Goal: Transaction & Acquisition: Purchase product/service

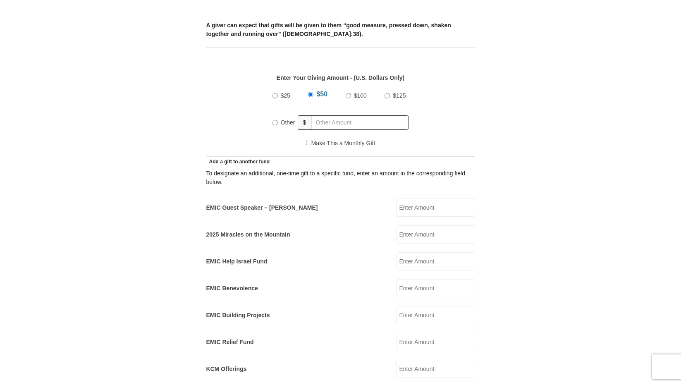
scroll to position [343, 0]
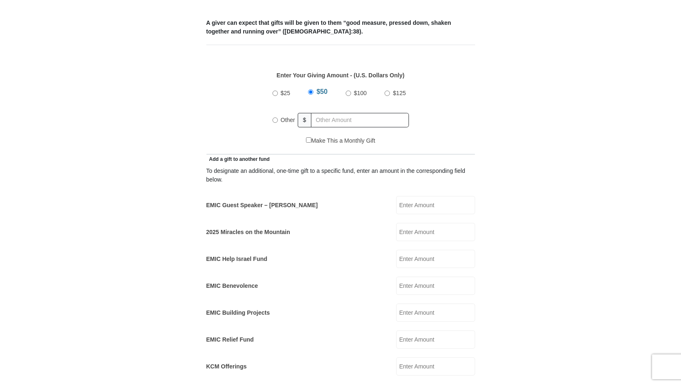
click at [440, 199] on input "EMIC Guest Speaker – Billy Burke" at bounding box center [435, 205] width 79 height 18
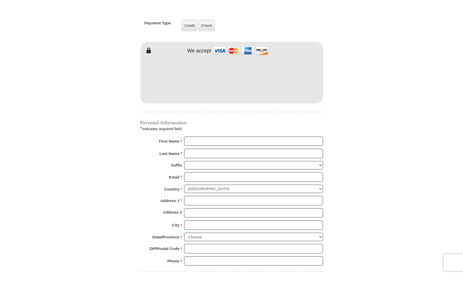
scroll to position [760, 0]
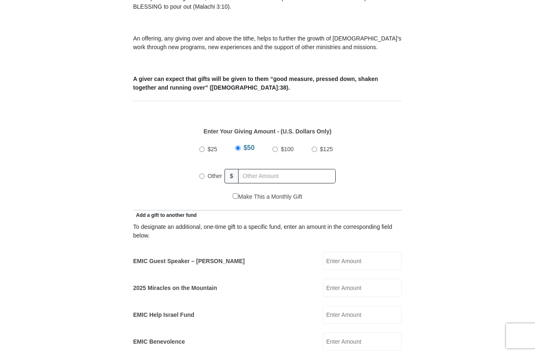
scroll to position [287, 0]
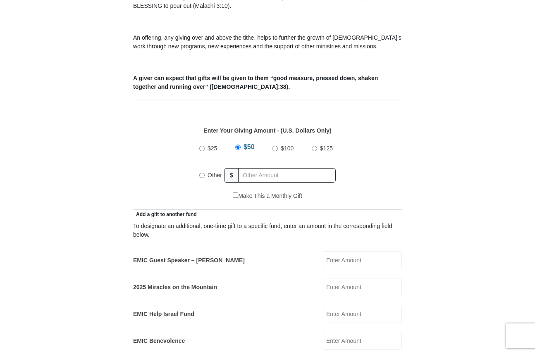
click at [348, 252] on input "EMIC Guest Speaker – Billy Burke" at bounding box center [362, 260] width 79 height 18
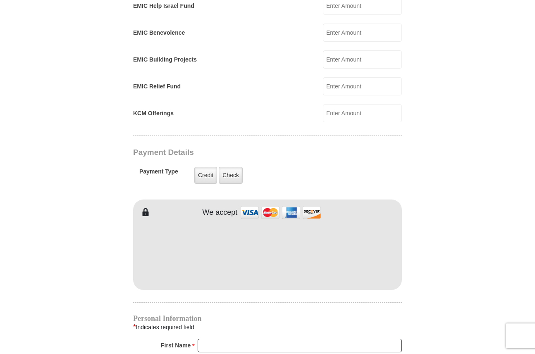
scroll to position [596, 0]
type input "100.00"
click at [208, 167] on label "Credit" at bounding box center [205, 175] width 23 height 17
click at [0, 0] on input "Credit" at bounding box center [0, 0] width 0 height 0
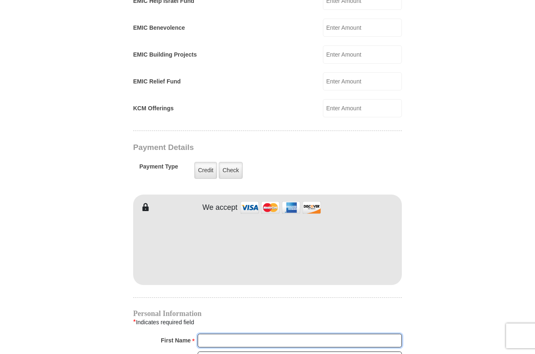
click at [217, 334] on input "First Name *" at bounding box center [300, 341] width 204 height 14
type input "Teresa"
type input "Lewellen"
type input "teresa.lewellen@icloud.com"
type input "2004 River Loop 1"
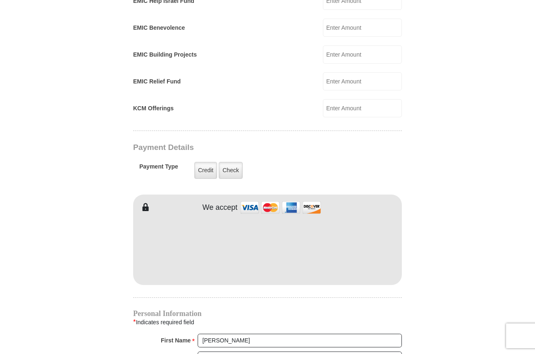
type input "Eugene"
select select "OR"
type input "97404"
type input "5415563909"
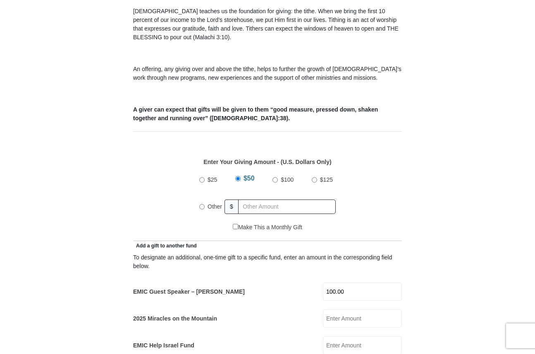
scroll to position [250, 0]
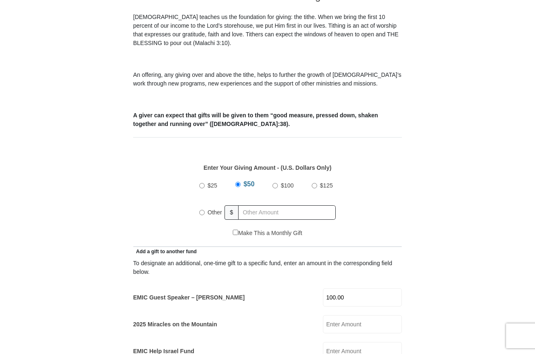
click at [237, 182] on input "$50" at bounding box center [237, 184] width 5 height 5
click at [203, 210] on input "Other" at bounding box center [201, 212] width 5 height 5
radio input "true"
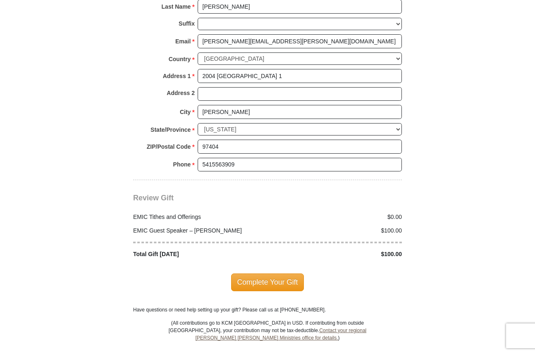
scroll to position [955, 0]
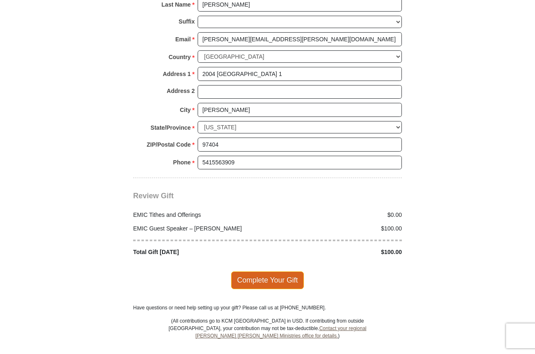
click at [256, 272] on span "Complete Your Gift" at bounding box center [267, 280] width 73 height 17
